Goal: Book appointment/travel/reservation

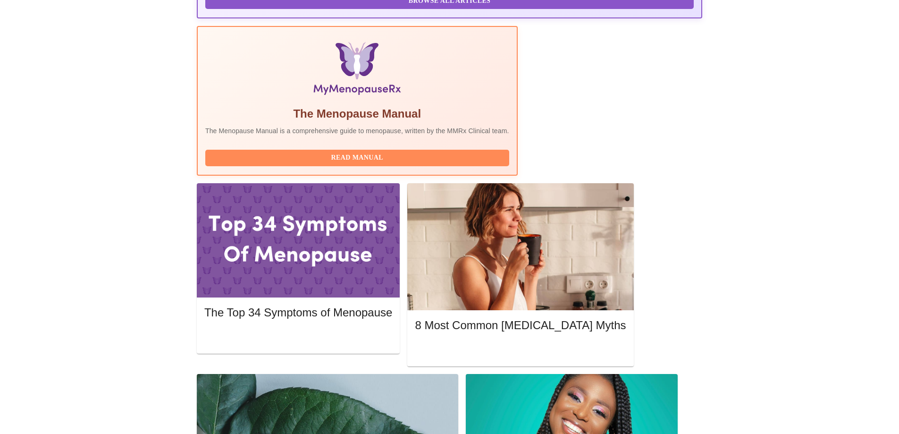
scroll to position [283, 0]
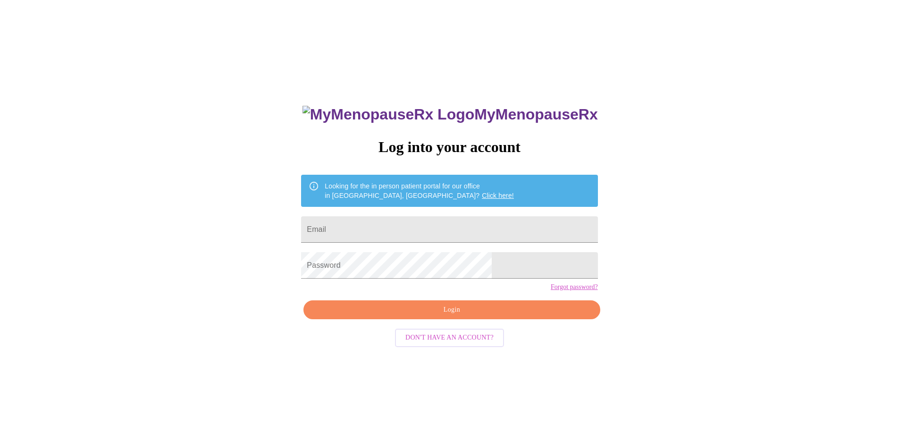
click at [423, 230] on input "Email" at bounding box center [449, 229] width 296 height 26
type input "[EMAIL_ADDRESS][DOMAIN_NAME]"
click at [448, 316] on span "Login" at bounding box center [451, 310] width 275 height 12
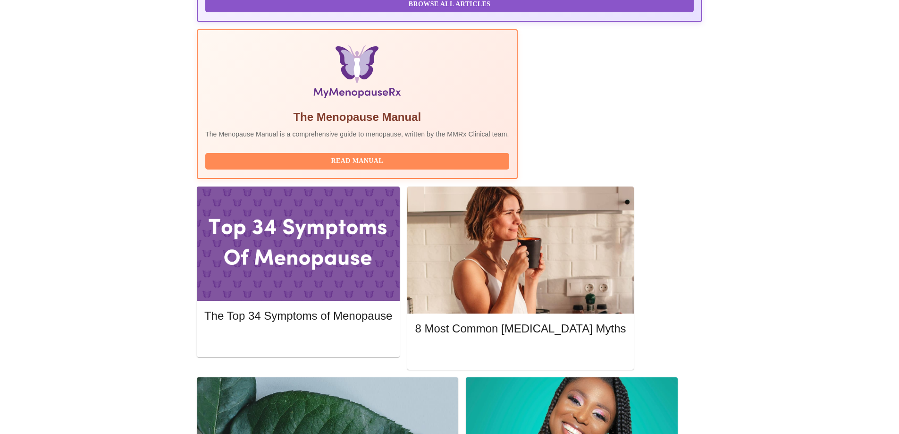
scroll to position [283, 0]
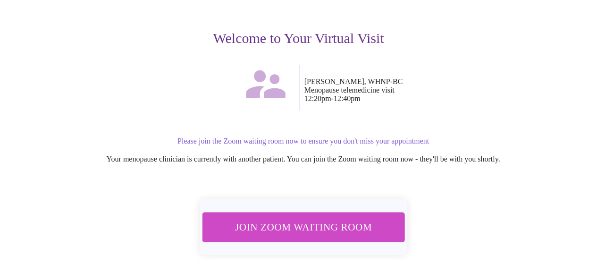
scroll to position [142, 0]
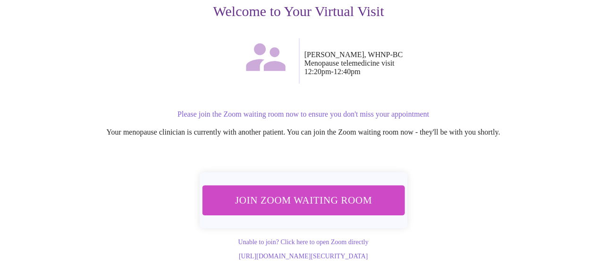
click at [298, 191] on span "Join Zoom Waiting Room" at bounding box center [302, 199] width 177 height 17
